Goal: Task Accomplishment & Management: Use online tool/utility

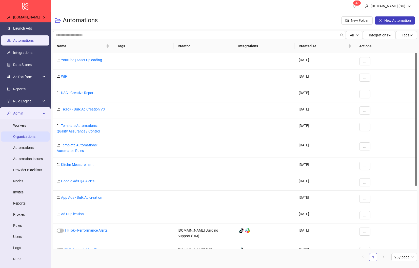
click at [29, 135] on link "Organizations" at bounding box center [24, 137] width 22 height 4
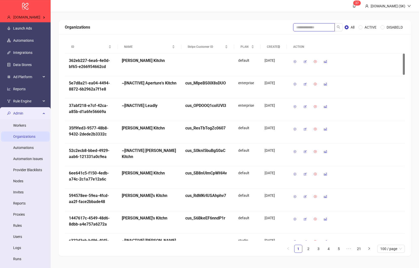
click at [310, 26] on input "search" at bounding box center [313, 27] width 41 height 8
type input "***"
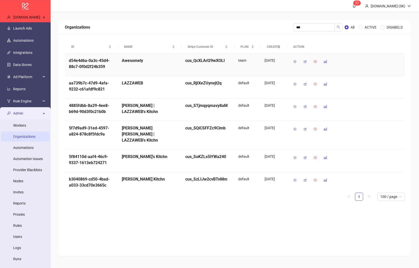
click at [98, 62] on h5 "d54e4d6a-0a3c-45d4-88c7-0f0d2f24b359" at bounding box center [91, 64] width 45 height 12
copy h5 "d54e4d6a-0a3c-45d4-88c7-0f0d2f24b359"
drag, startPoint x: 206, startPoint y: 204, endPoint x: 204, endPoint y: 202, distance: 2.6
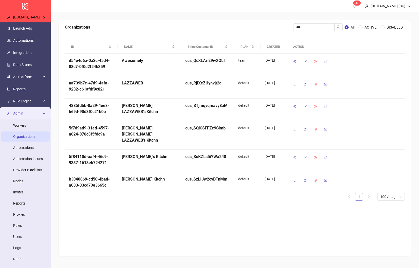
click at [206, 204] on div "ID NAME Stripe Customer ID PLAN CREATED ACTION d54e4d6a-0a3c-45d4-88c7-0f0d2f24…" at bounding box center [235, 122] width 340 height 165
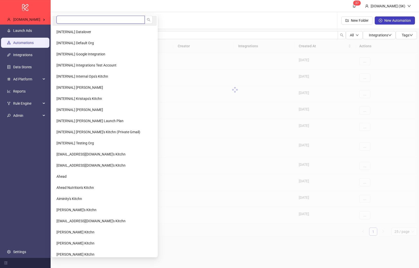
click at [66, 20] on input "search" at bounding box center [100, 20] width 88 height 8
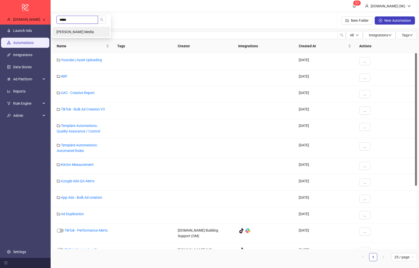
type input "*****"
click at [67, 28] on li "Steen Media" at bounding box center [80, 32] width 57 height 10
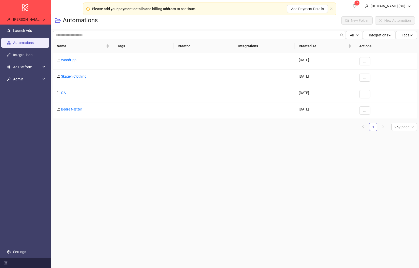
click at [31, 31] on link "Launch Ads" at bounding box center [22, 31] width 19 height 4
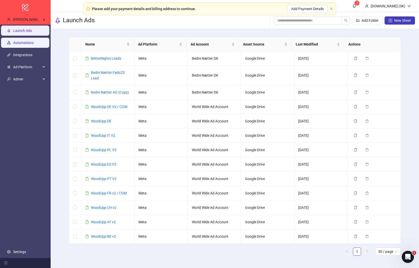
click at [34, 43] on link "Automations" at bounding box center [23, 43] width 20 height 4
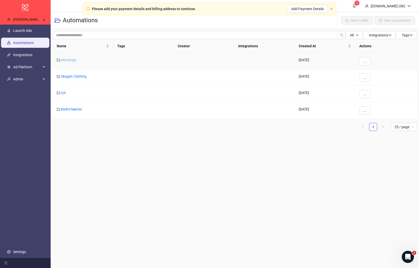
click at [71, 60] on link "WoodUpp" at bounding box center [68, 60] width 15 height 4
click at [65, 93] on link "QA" at bounding box center [63, 93] width 5 height 4
click at [28, 44] on link "Automations" at bounding box center [23, 43] width 20 height 4
click at [31, 32] on link "Launch Ads" at bounding box center [22, 31] width 19 height 4
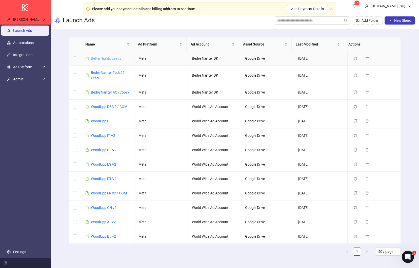
click at [106, 58] on link "BetterNights Leads" at bounding box center [106, 58] width 30 height 4
click at [169, 18] on div "Launch Ads Add Folder New Sheet" at bounding box center [235, 20] width 368 height 17
click at [36, 258] on ul "Launch Ads Automations Integrations Ad Platform Admin Settings" at bounding box center [25, 141] width 51 height 233
click at [26, 253] on link "Settings" at bounding box center [19, 252] width 13 height 4
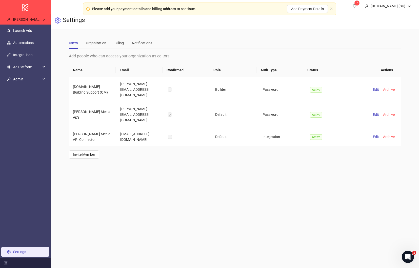
click at [127, 40] on div "Users Organization Billing Notifications" at bounding box center [110, 43] width 83 height 12
click at [117, 41] on div "Billing" at bounding box center [118, 43] width 9 height 6
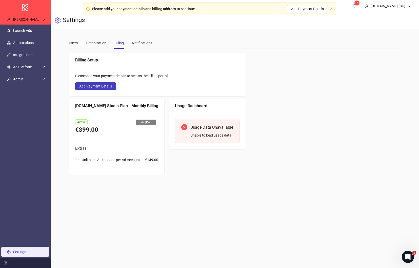
click at [330, 9] on icon "close" at bounding box center [331, 8] width 3 height 3
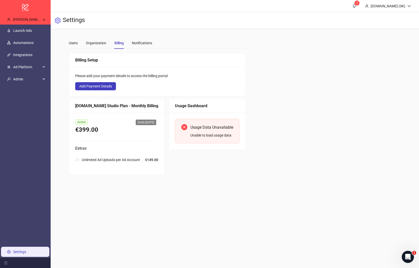
click at [275, 85] on div "Billing Setup Please add your payment details to access the billing portal. Add…" at bounding box center [235, 114] width 332 height 122
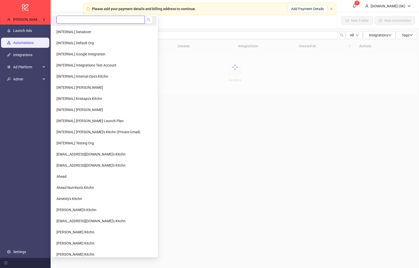
click at [71, 20] on input "search" at bounding box center [100, 20] width 88 height 8
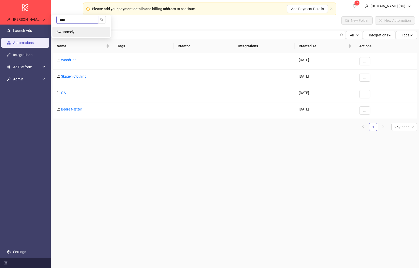
type input "****"
click at [70, 27] on li "Awesomely" at bounding box center [80, 32] width 57 height 10
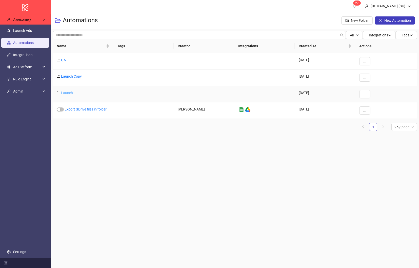
click at [70, 91] on link "Launch" at bounding box center [67, 93] width 12 height 4
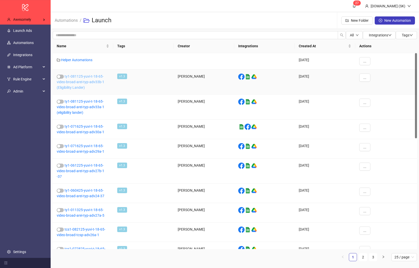
click at [85, 75] on link "ty1-081125-yuvi-t-18-65-video-broad-arei-typ-adv33b-1 (Eligibility Lander)" at bounding box center [81, 81] width 48 height 15
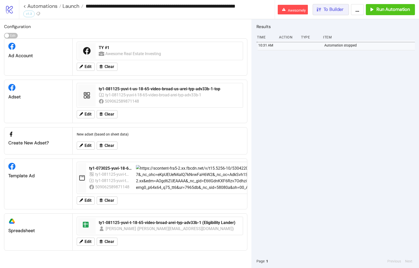
click at [331, 13] on button "To Builder" at bounding box center [330, 9] width 36 height 11
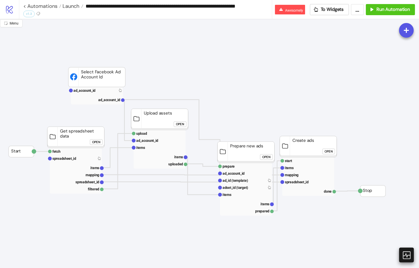
click at [407, 259] on icon at bounding box center [405, 255] width 9 height 9
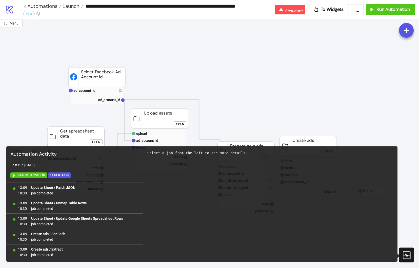
scroll to position [446, 0]
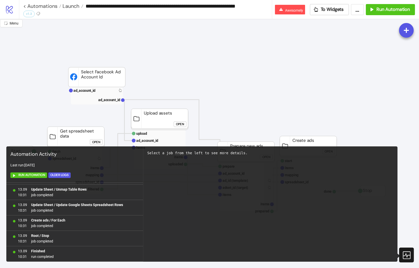
click at [404, 258] on icon at bounding box center [405, 255] width 9 height 9
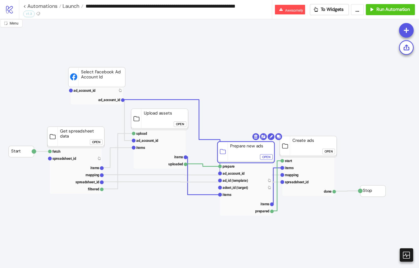
click at [263, 156] on div "Open" at bounding box center [266, 157] width 8 height 6
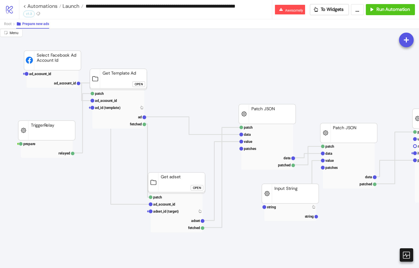
scroll to position [0, 3]
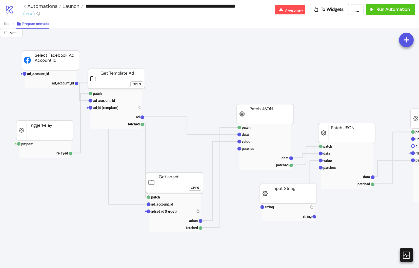
click at [137, 83] on div "Open" at bounding box center [137, 84] width 8 height 6
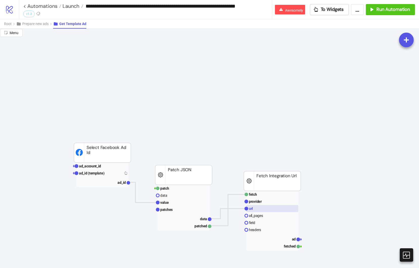
scroll to position [48, 3]
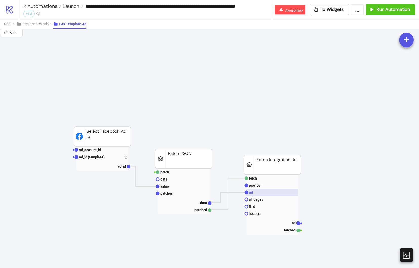
click at [257, 196] on rect at bounding box center [272, 192] width 52 height 7
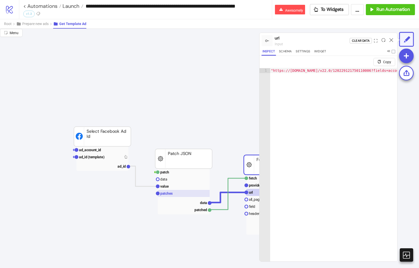
click at [192, 196] on rect at bounding box center [184, 193] width 52 height 7
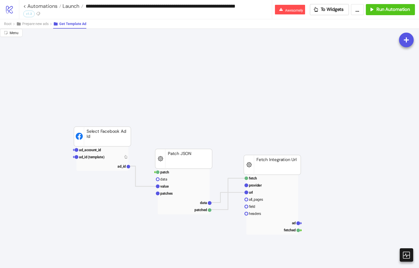
click at [41, 5] on link "< Automations" at bounding box center [42, 6] width 38 height 5
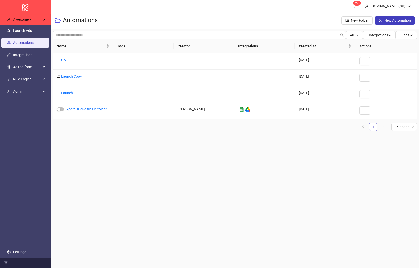
click at [106, 164] on main "2 7 Kitchn.io (SK) Automations New Folder New Automation All Integrations Tags …" at bounding box center [235, 134] width 368 height 268
click at [34, 95] on span "Admin" at bounding box center [27, 91] width 28 height 10
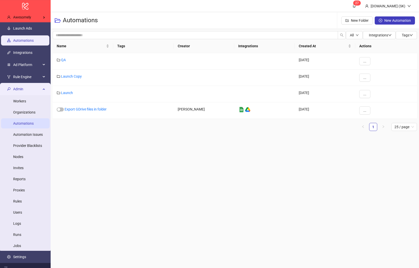
click at [33, 121] on link "Automations" at bounding box center [23, 123] width 20 height 4
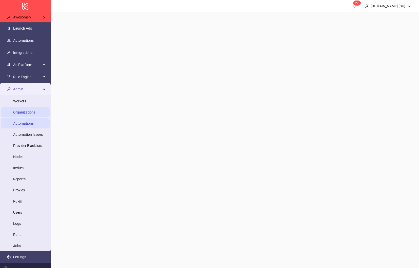
click at [32, 111] on link "Organizations" at bounding box center [24, 112] width 22 height 4
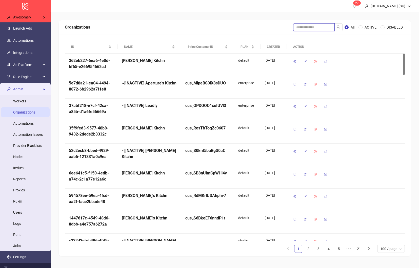
click at [315, 23] on input "search" at bounding box center [313, 27] width 41 height 8
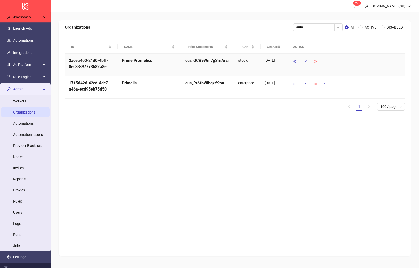
click at [84, 64] on h5 "3acea400-21d0-4bff-8ec3-897773682a8e" at bounding box center [91, 64] width 45 height 12
copy h5 "3acea400-21d0-4bff-8ec3-897773682a8e"
click at [312, 29] on input "*****" at bounding box center [313, 27] width 41 height 8
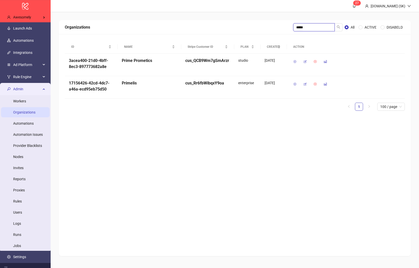
paste input "*****"
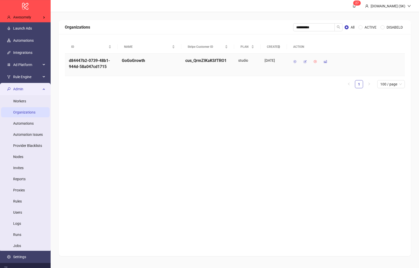
click at [77, 67] on h5 "d84447b2-0739-48b1-944d-58a047cd1715" at bounding box center [91, 64] width 45 height 12
copy h5 "d84447b2-0739-48b1-944d-58a047cd1715"
click at [301, 27] on input "**********" at bounding box center [313, 27] width 41 height 8
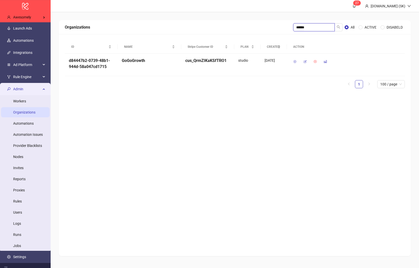
type input "******"
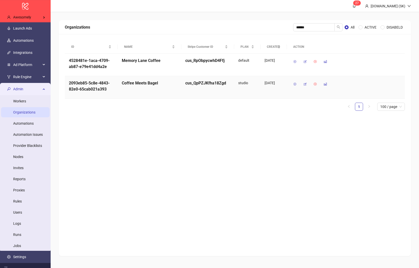
click at [90, 83] on h5 "2093eb85-5c8e-4843-82e0-65cab021a393" at bounding box center [91, 86] width 45 height 12
copy h5 "2093eb85-5c8e-4843-82e0-65cab021a393"
click at [33, 136] on link "Automation Issues" at bounding box center [28, 135] width 30 height 4
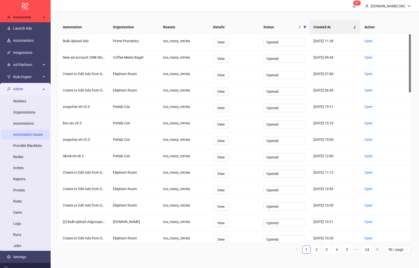
click at [31, 88] on span "Admin" at bounding box center [27, 89] width 28 height 10
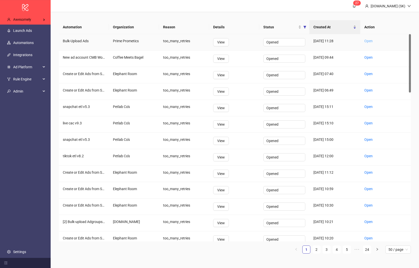
click at [364, 40] on link "Open" at bounding box center [368, 41] width 8 height 4
click at [368, 57] on link "Open" at bounding box center [368, 57] width 8 height 4
click at [287, 57] on span "Opened" at bounding box center [284, 59] width 36 height 8
click at [282, 86] on div "Solved" at bounding box center [284, 85] width 34 height 6
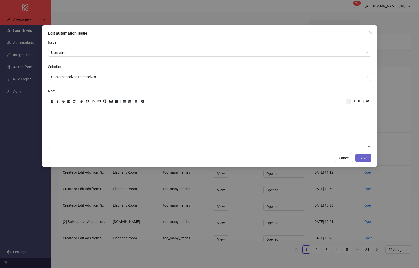
click at [363, 157] on span "Save" at bounding box center [363, 158] width 8 height 4
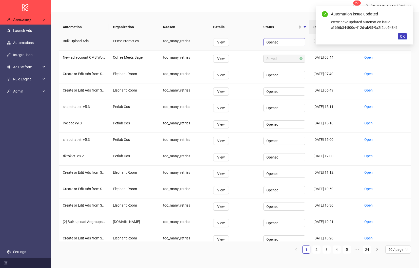
click at [286, 40] on span "Opened" at bounding box center [284, 42] width 36 height 8
click at [281, 70] on div "Solved" at bounding box center [284, 69] width 34 height 6
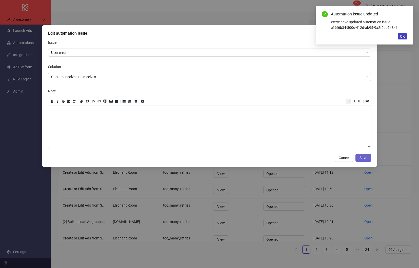
click at [360, 157] on span "Save" at bounding box center [363, 158] width 8 height 4
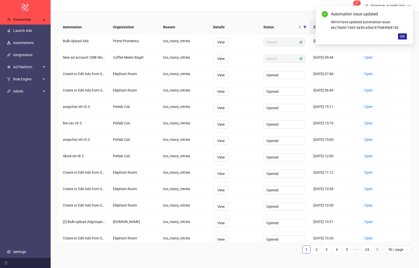
click at [400, 36] on span "OK" at bounding box center [402, 36] width 5 height 4
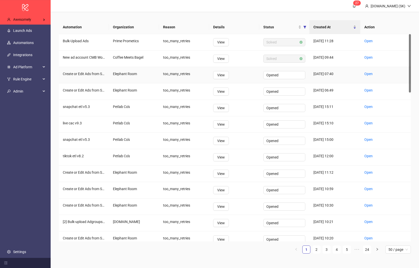
click at [366, 77] on div "Open" at bounding box center [385, 75] width 51 height 16
click at [367, 74] on link "Open" at bounding box center [368, 74] width 8 height 4
click at [363, 88] on div "Open" at bounding box center [385, 91] width 51 height 16
click at [365, 89] on link "Open" at bounding box center [368, 90] width 8 height 4
click at [372, 107] on link "Open" at bounding box center [368, 107] width 8 height 4
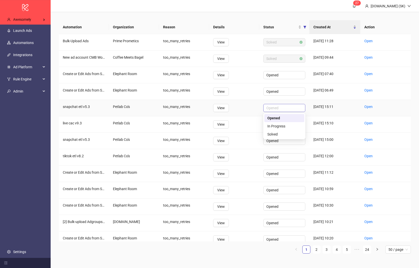
click at [280, 110] on span "Opened" at bounding box center [284, 108] width 36 height 8
click at [285, 134] on div "Solved" at bounding box center [284, 135] width 34 height 6
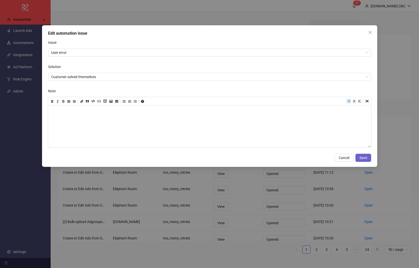
click at [364, 156] on span "Save" at bounding box center [363, 158] width 8 height 4
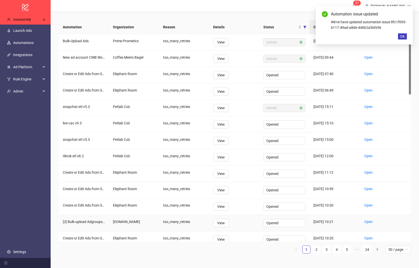
scroll to position [8, 0]
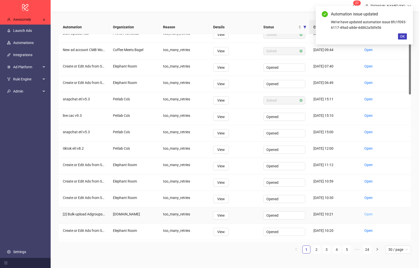
click at [367, 215] on link "Open" at bounding box center [368, 214] width 8 height 4
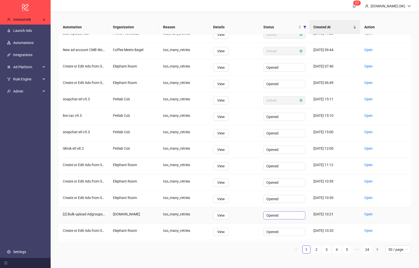
click at [278, 218] on span "Opened" at bounding box center [284, 216] width 36 height 8
click at [280, 243] on div "Solved" at bounding box center [284, 242] width 34 height 6
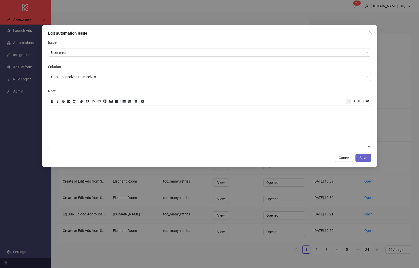
click at [361, 161] on button "Save" at bounding box center [363, 158] width 16 height 8
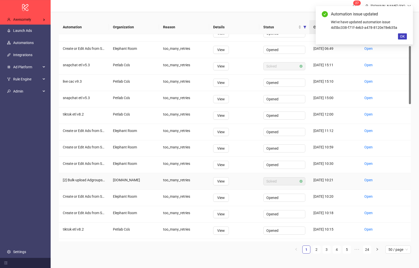
scroll to position [48, 0]
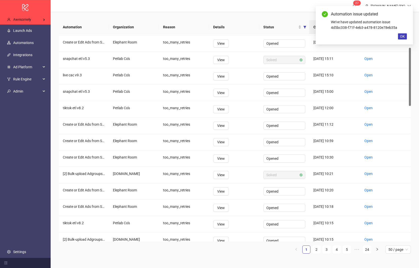
click at [39, 130] on ul "Launch Ads Automations Integrations Ad Platform Rule Engine Admin Workers Organ…" at bounding box center [25, 141] width 51 height 233
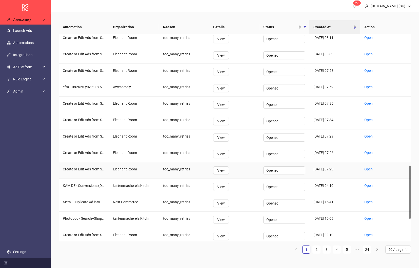
scroll to position [514, 0]
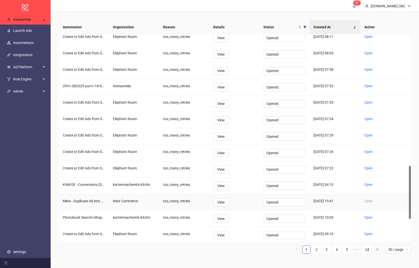
click at [371, 200] on link "Open" at bounding box center [368, 201] width 8 height 4
click at [276, 219] on span "Opened" at bounding box center [284, 219] width 36 height 8
click at [277, 247] on div "Solved" at bounding box center [284, 245] width 34 height 6
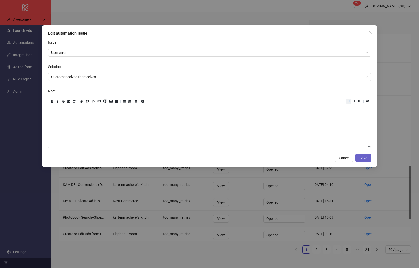
click at [362, 158] on span "Save" at bounding box center [363, 158] width 8 height 4
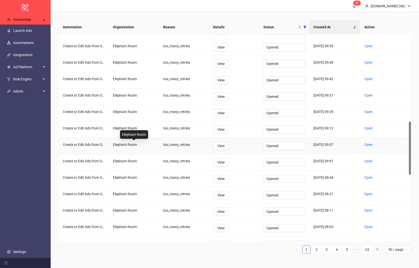
scroll to position [438, 0]
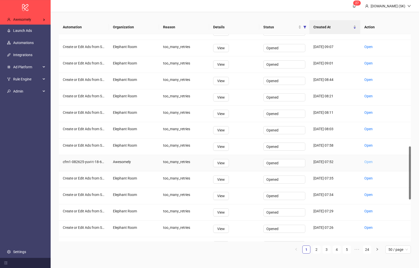
click at [370, 163] on link "Open" at bounding box center [368, 162] width 8 height 4
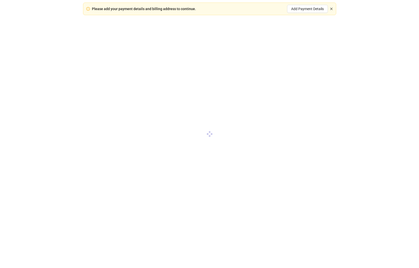
click at [330, 9] on icon "close" at bounding box center [331, 8] width 3 height 3
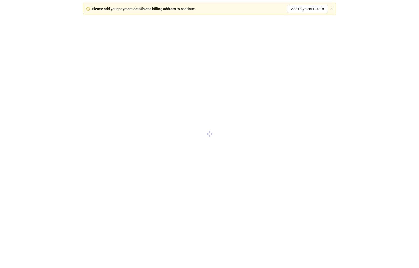
click at [332, 7] on div "Please add your payment details and billing address to continue. Add Payment De…" at bounding box center [209, 9] width 253 height 13
click at [332, 7] on icon "close" at bounding box center [331, 8] width 3 height 3
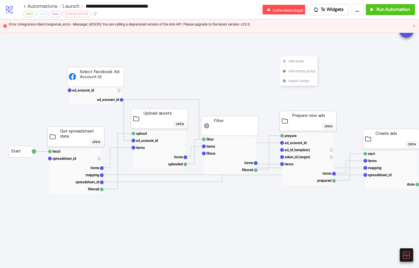
drag, startPoint x: 280, startPoint y: 56, endPoint x: 267, endPoint y: 46, distance: 16.7
click at [408, 257] on icon at bounding box center [405, 255] width 9 height 9
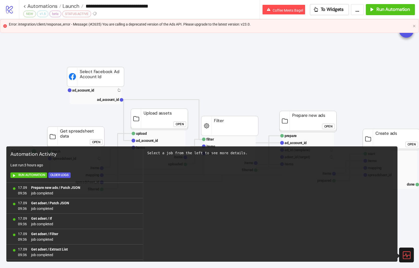
scroll to position [322, 0]
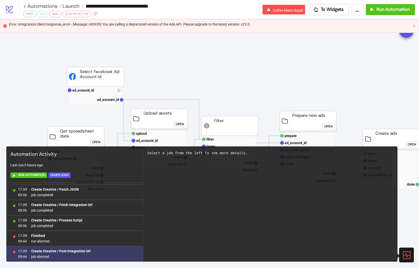
click at [72, 251] on b "Create Creative / Post Integration Url" at bounding box center [60, 251] width 59 height 4
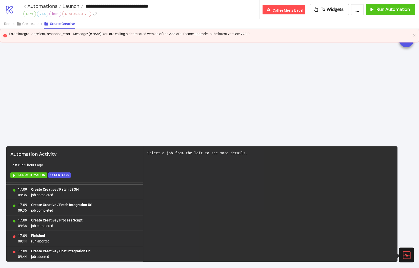
scroll to position [49, 0]
click at [403, 255] on icon at bounding box center [405, 255] width 9 height 9
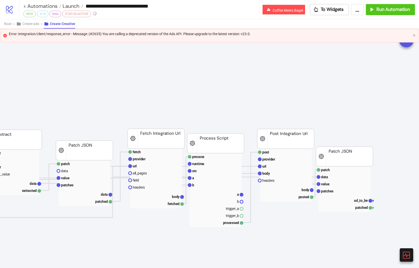
scroll to position [101, 598]
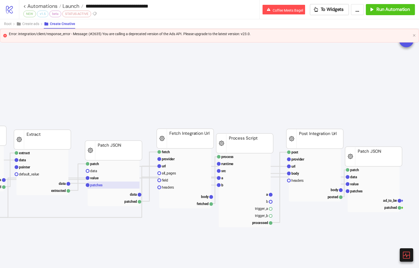
click at [105, 187] on rect at bounding box center [114, 185] width 52 height 7
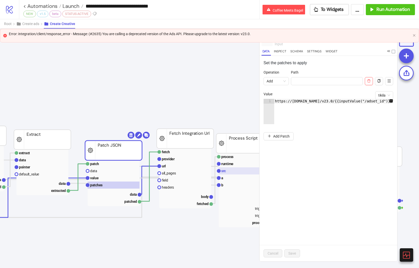
click at [243, 171] on rect at bounding box center [245, 170] width 52 height 7
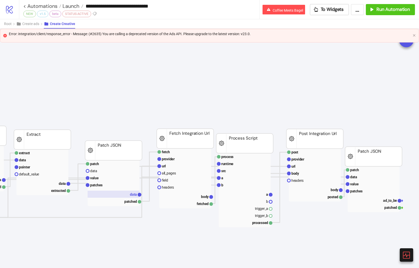
click at [122, 197] on rect at bounding box center [114, 194] width 52 height 7
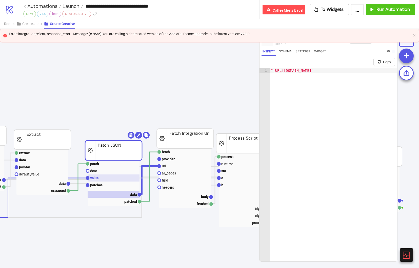
click at [116, 179] on rect at bounding box center [114, 178] width 52 height 7
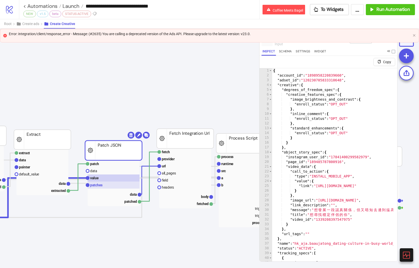
click at [116, 183] on rect at bounding box center [114, 185] width 52 height 7
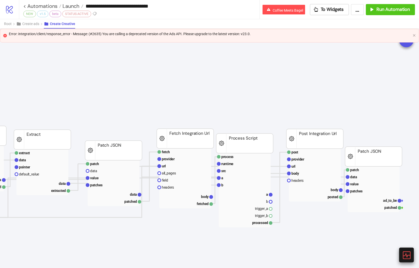
click at [407, 252] on icon at bounding box center [405, 255] width 9 height 9
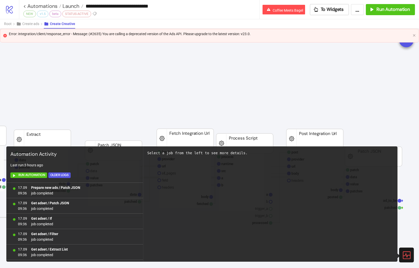
scroll to position [322, 0]
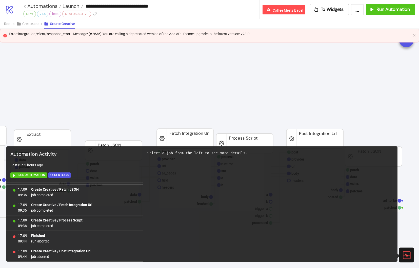
click at [408, 254] on icon at bounding box center [405, 255] width 9 height 9
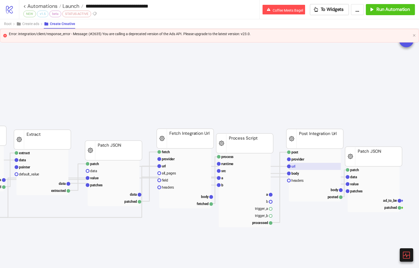
click at [304, 164] on rect at bounding box center [315, 166] width 52 height 7
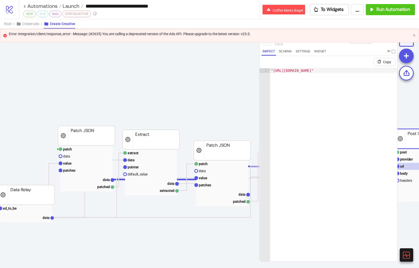
scroll to position [101, 418]
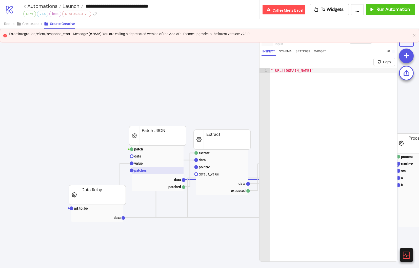
click at [156, 168] on rect at bounding box center [158, 170] width 52 height 7
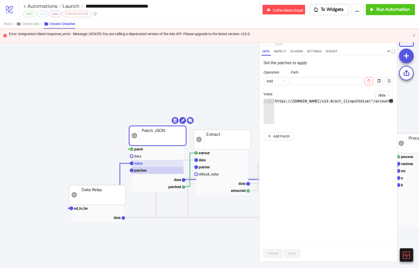
click at [155, 163] on rect at bounding box center [158, 163] width 52 height 7
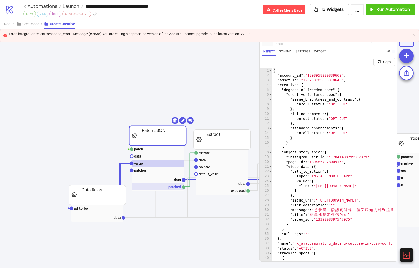
click at [154, 187] on rect at bounding box center [158, 186] width 52 height 7
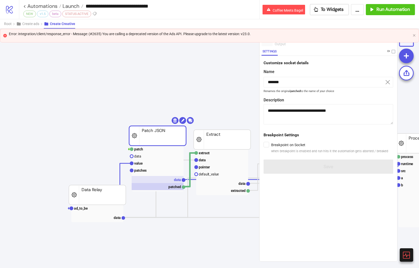
click at [155, 182] on rect at bounding box center [158, 179] width 52 height 7
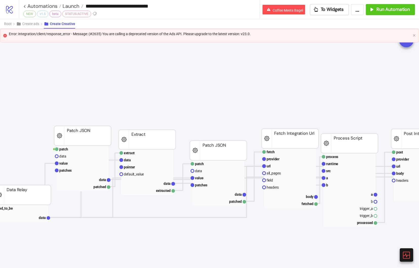
scroll to position [101, 483]
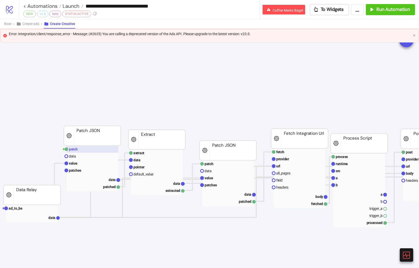
click at [103, 152] on rect at bounding box center [92, 149] width 52 height 7
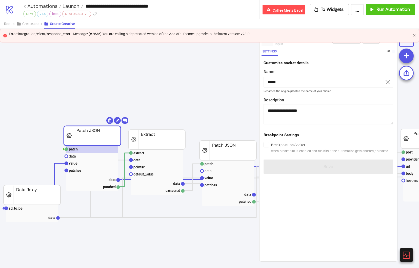
click at [413, 36] on icon "close" at bounding box center [413, 35] width 3 height 3
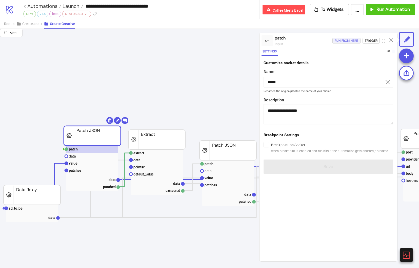
click at [334, 40] on div "Run from here" at bounding box center [346, 41] width 24 height 6
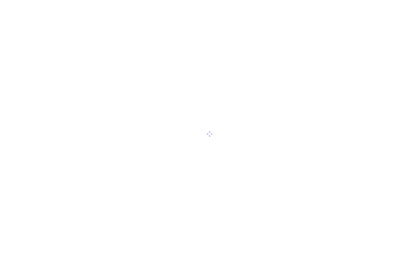
click at [370, 105] on div at bounding box center [209, 134] width 419 height 268
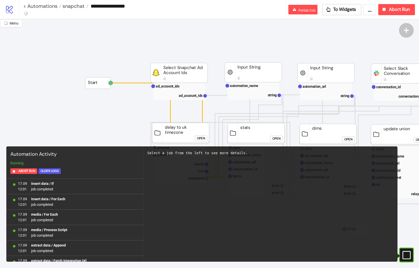
scroll to position [442, 0]
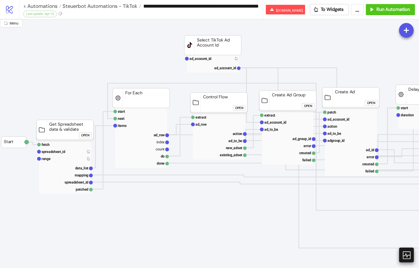
click at [403, 258] on icon at bounding box center [406, 255] width 8 height 8
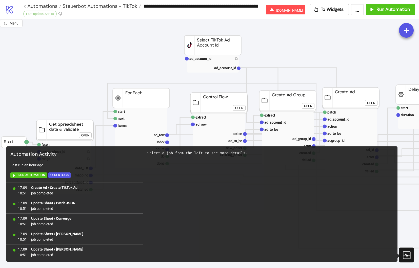
scroll to position [446, 0]
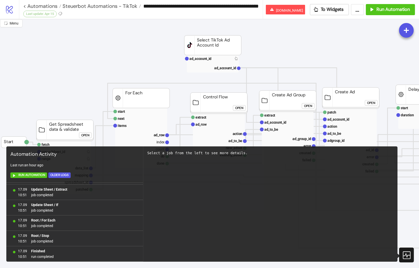
click at [403, 258] on icon at bounding box center [405, 255] width 9 height 9
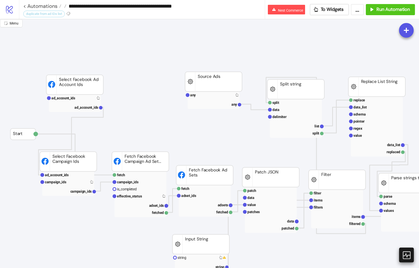
click at [407, 259] on icon at bounding box center [405, 255] width 9 height 9
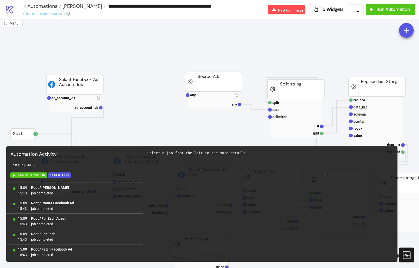
scroll to position [415, 0]
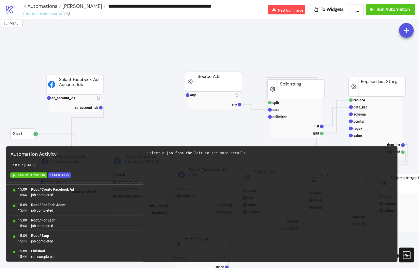
click at [407, 259] on icon at bounding box center [406, 255] width 8 height 8
